Goal: Check status

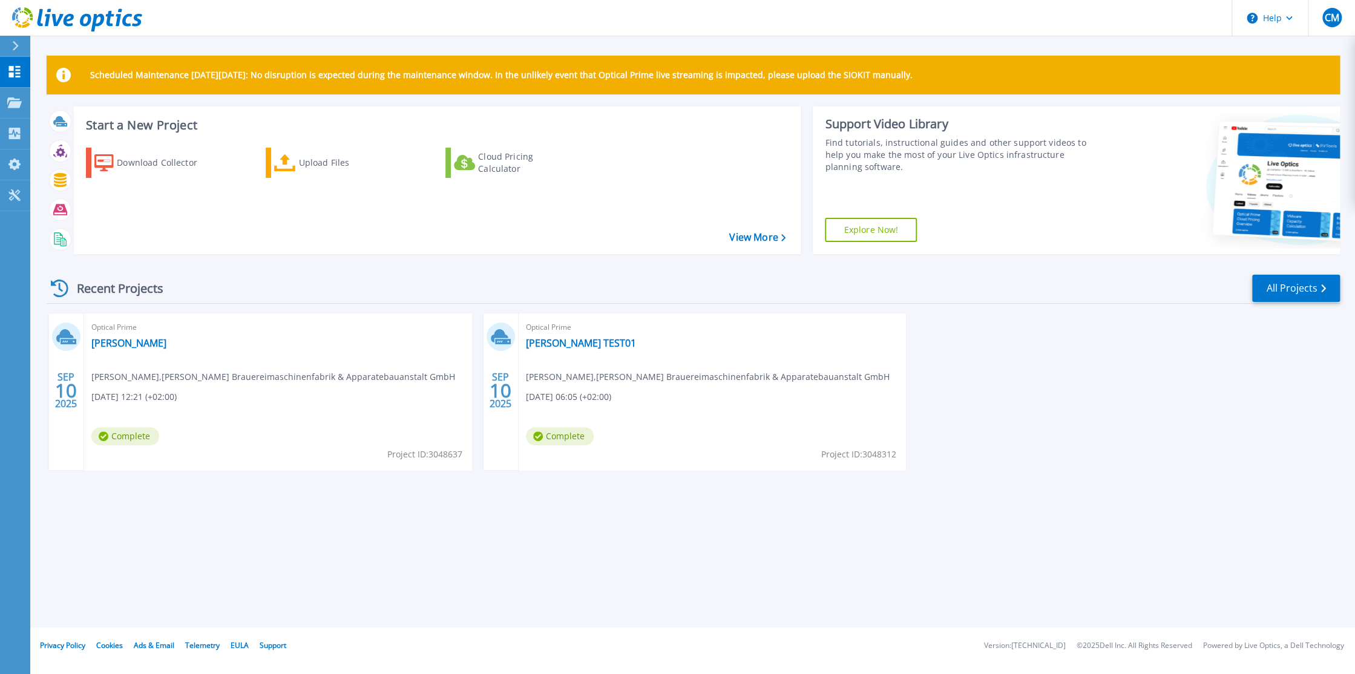
click at [121, 438] on span "Complete" at bounding box center [125, 436] width 68 height 18
click at [122, 342] on link "[PERSON_NAME]" at bounding box center [128, 343] width 75 height 12
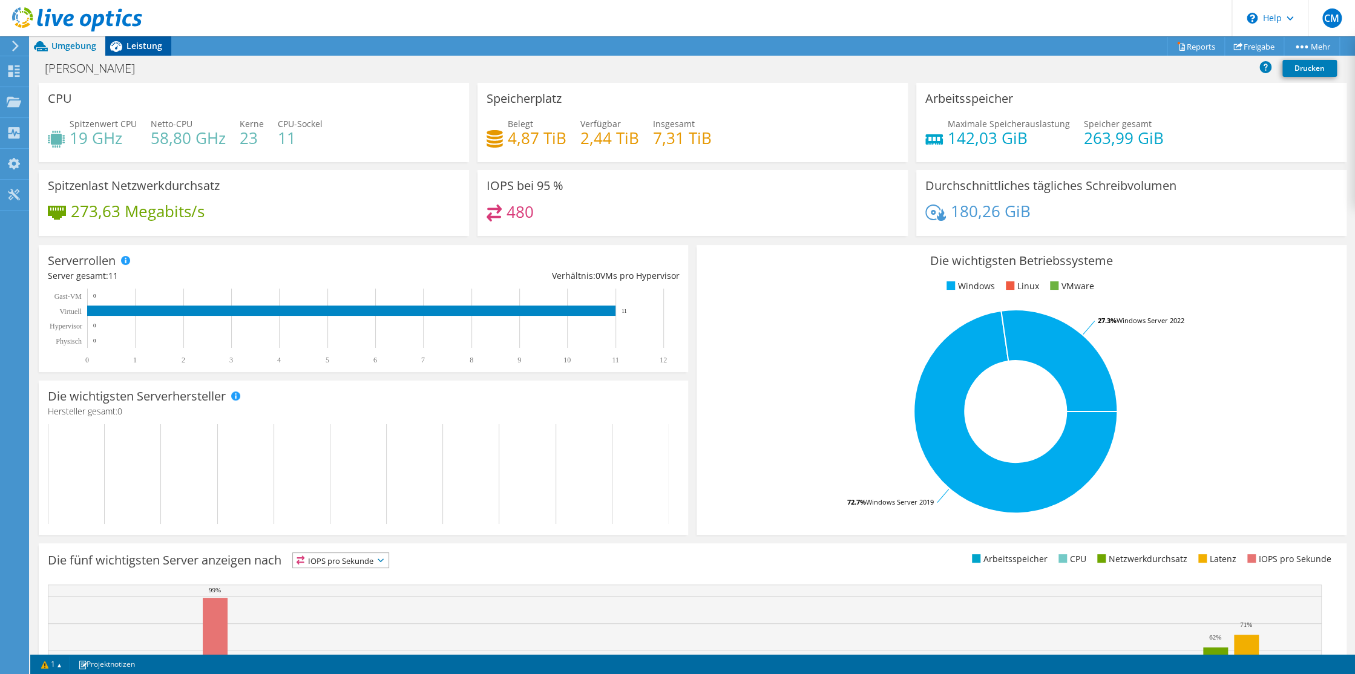
click at [143, 44] on span "Leistung" at bounding box center [144, 45] width 36 height 11
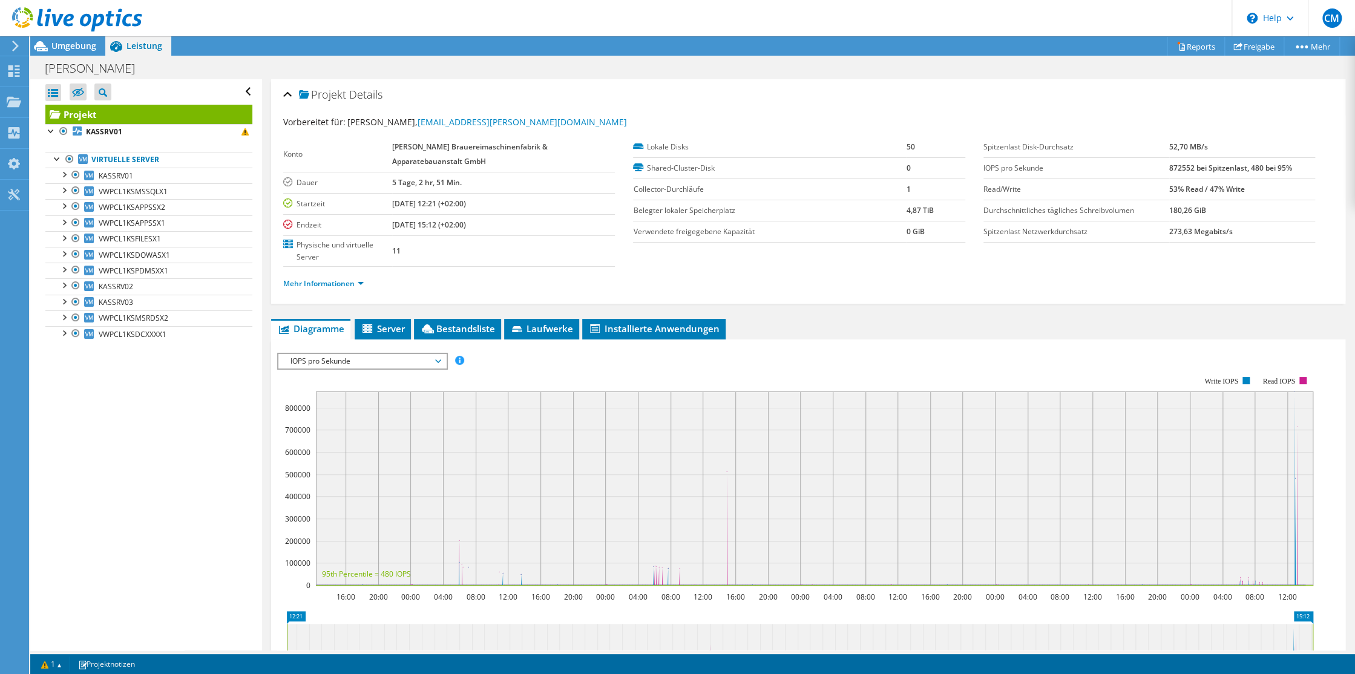
scroll to position [195, 0]
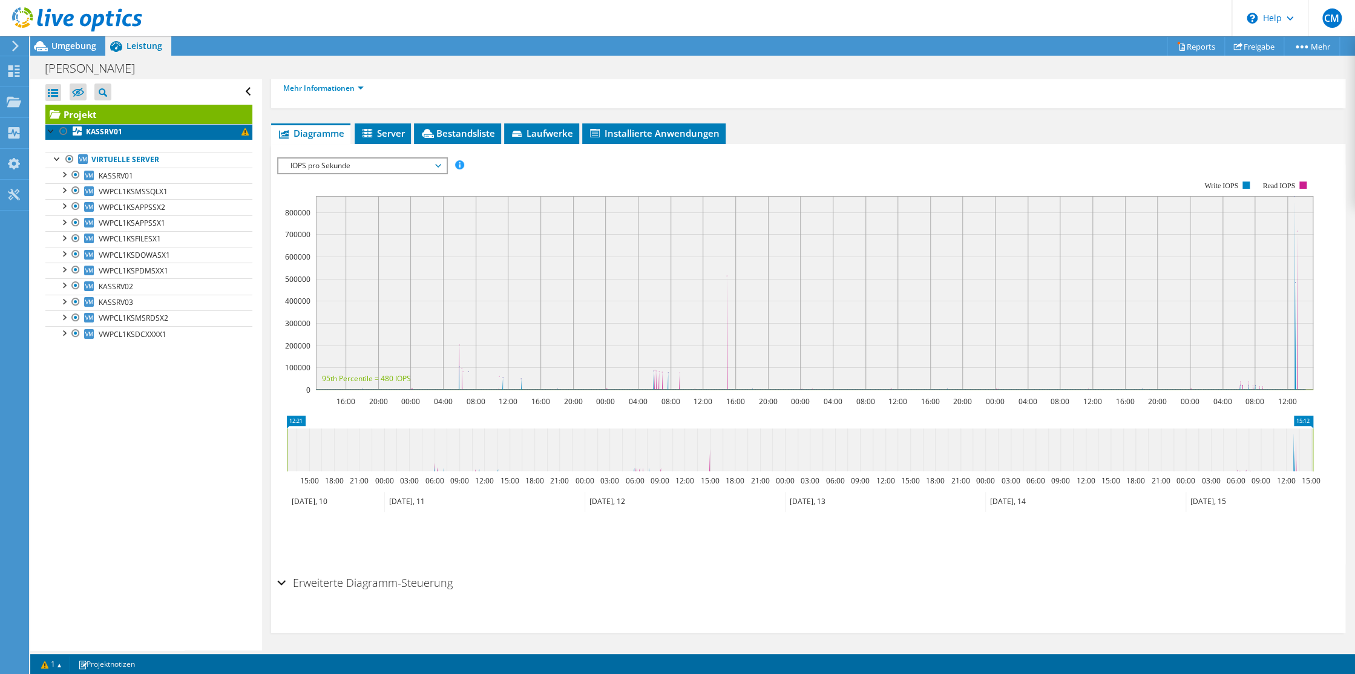
click at [241, 133] on span at bounding box center [244, 131] width 7 height 7
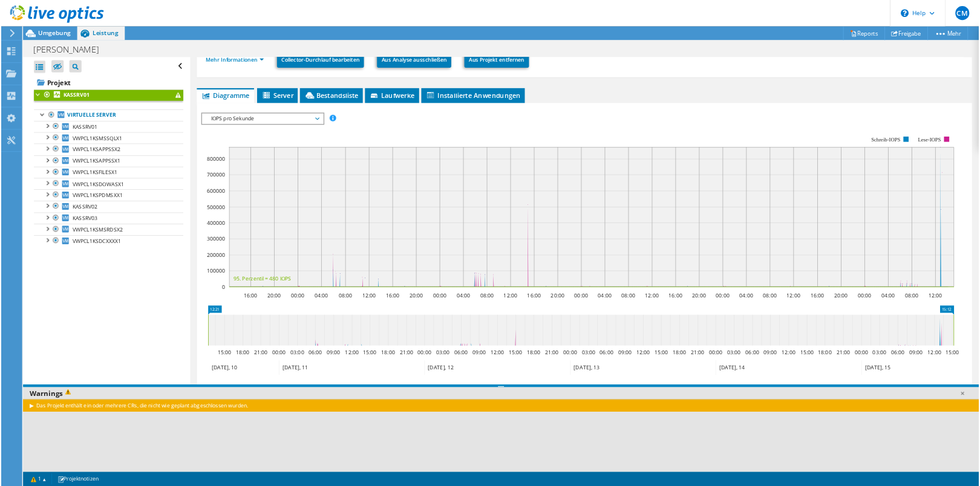
scroll to position [168, 0]
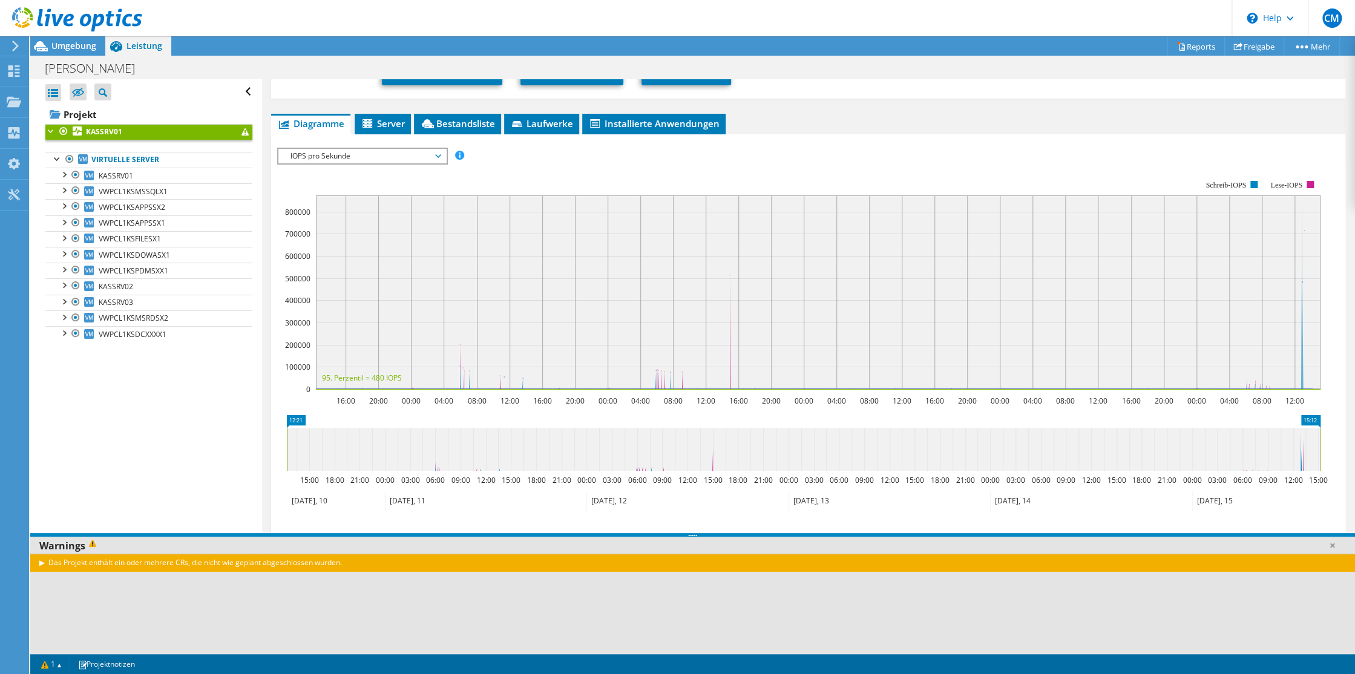
click at [1148, 142] on div "IOPS pro Sekunde Disk-Durchsatz IO-Size Latenz Queue-Depth CPU-Prozentwert Arbe…" at bounding box center [808, 356] width 1062 height 428
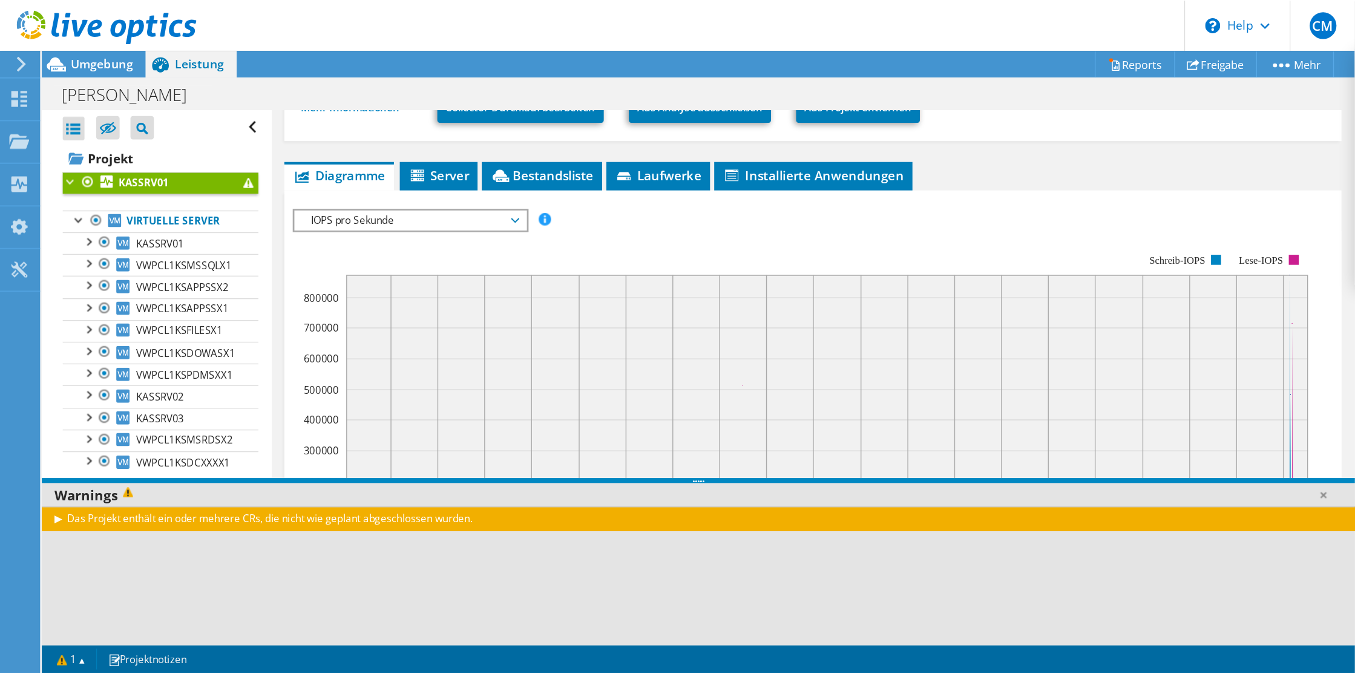
scroll to position [356, 0]
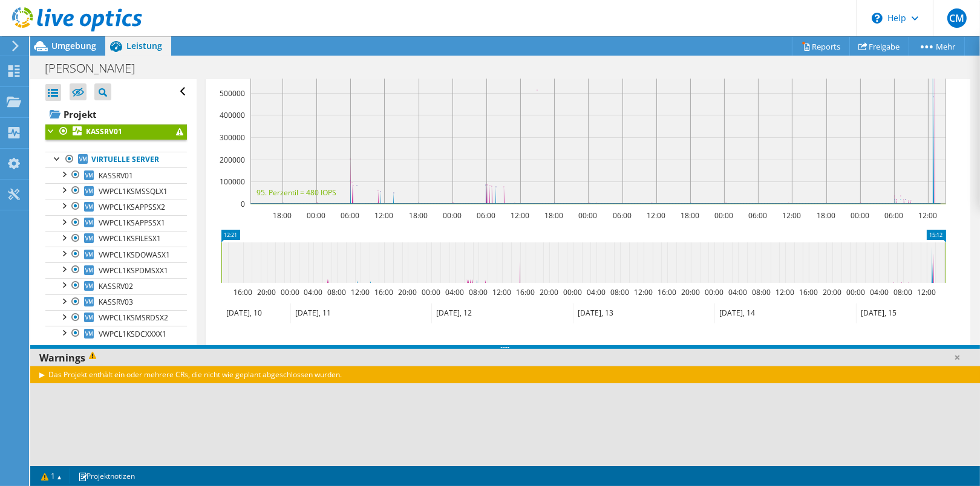
click at [42, 378] on div "Das Projekt enthält ein oder mehrere CRs, die nicht wie geplant abgeschlossen w…" at bounding box center [505, 375] width 950 height 18
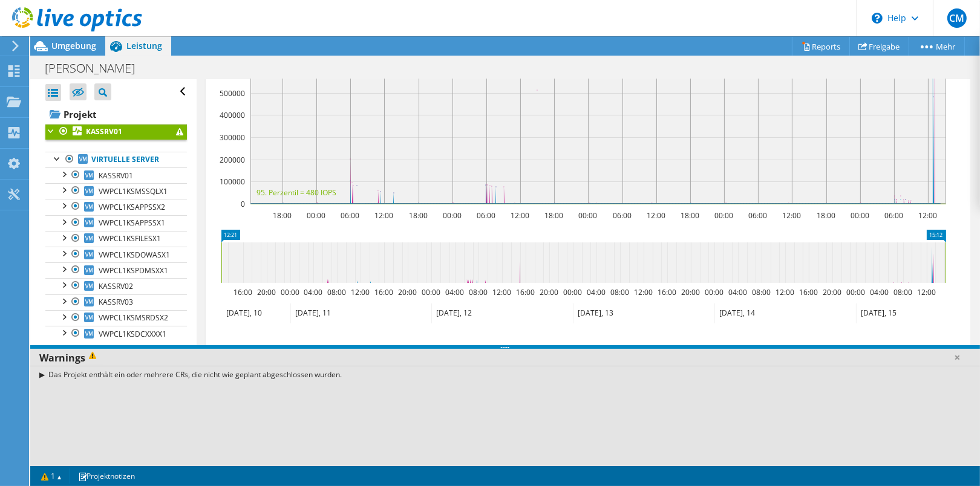
click at [42, 378] on div "Das Projekt enthält ein oder mehrere CRs, die nicht wie geplant abgeschlossen w…" at bounding box center [505, 375] width 950 height 18
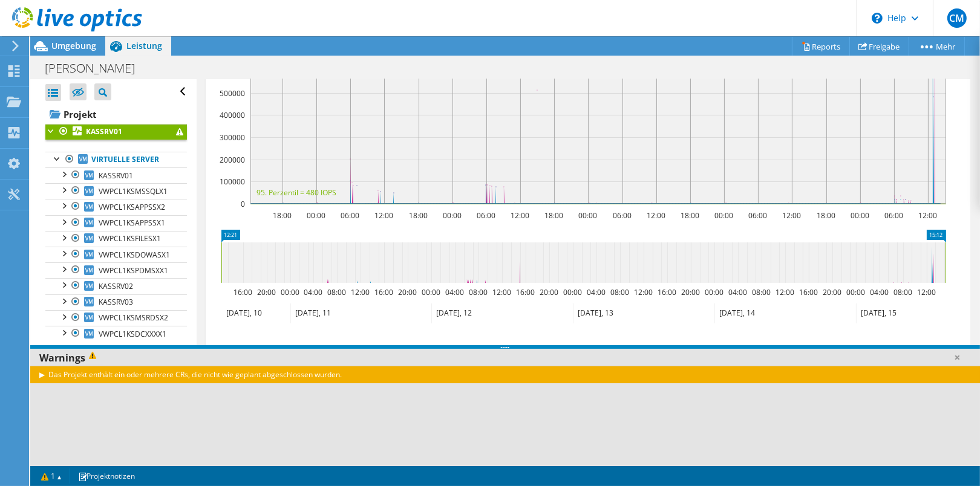
drag, startPoint x: 58, startPoint y: 45, endPoint x: 712, endPoint y: 1, distance: 655.5
click at [58, 45] on span "Umgebung" at bounding box center [73, 45] width 45 height 11
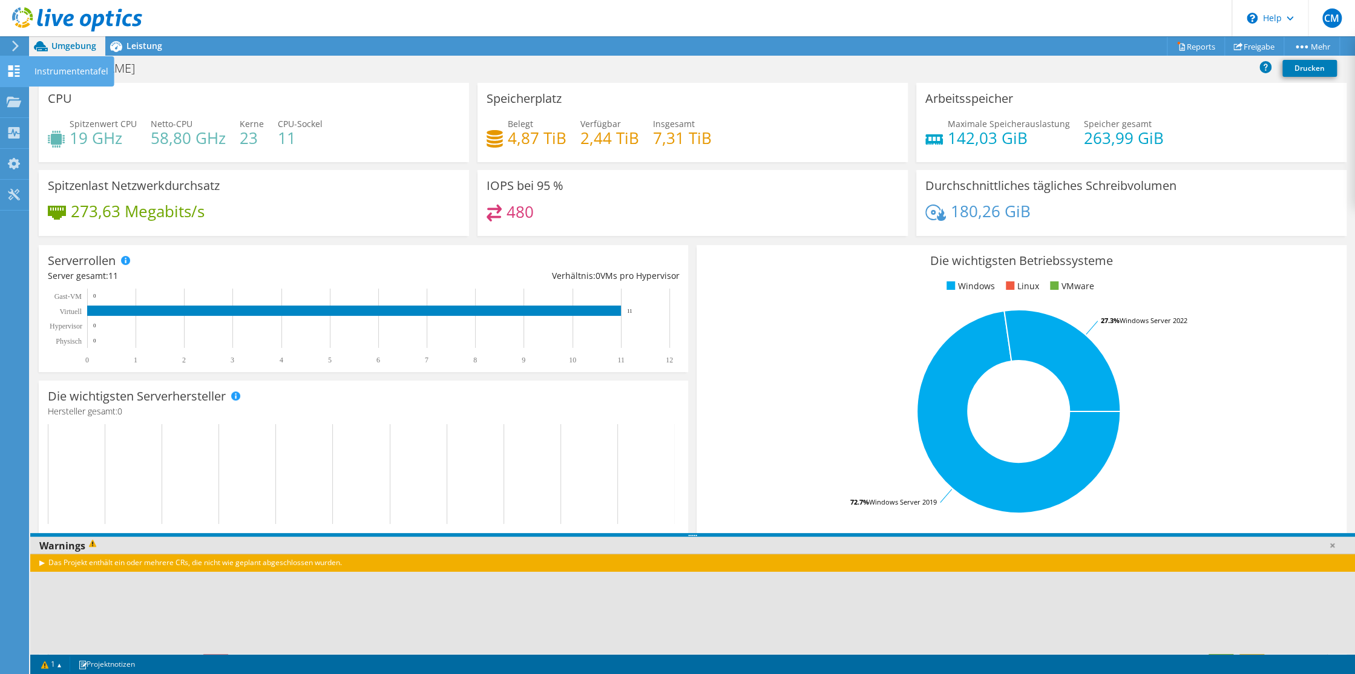
scroll to position [165, 0]
click at [13, 67] on icon at bounding box center [14, 70] width 15 height 11
